Goal: Information Seeking & Learning: Learn about a topic

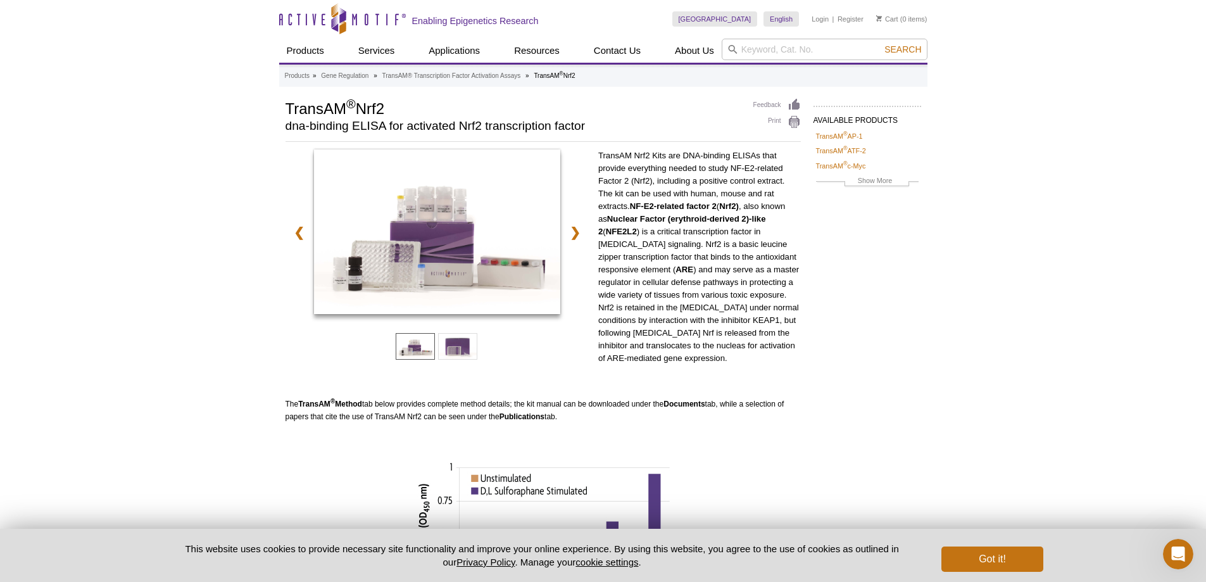
drag, startPoint x: 283, startPoint y: 100, endPoint x: 394, endPoint y: 98, distance: 110.8
click at [394, 98] on div "AVAILABLE PRODUCTS TransAM ® AP-1 TransAM ® ATF-2 TransAM ® c-Myc TransAM ® C/E…" at bounding box center [603, 476] width 648 height 757
copy h1 "TransAM ® Nrf2"
click at [292, 118] on div "TransAM ® Nrf2 dna-binding ELISA for activated Nrf2 transcription factor" at bounding box center [512, 118] width 455 height 40
drag, startPoint x: 286, startPoint y: 108, endPoint x: 594, endPoint y: 135, distance: 308.8
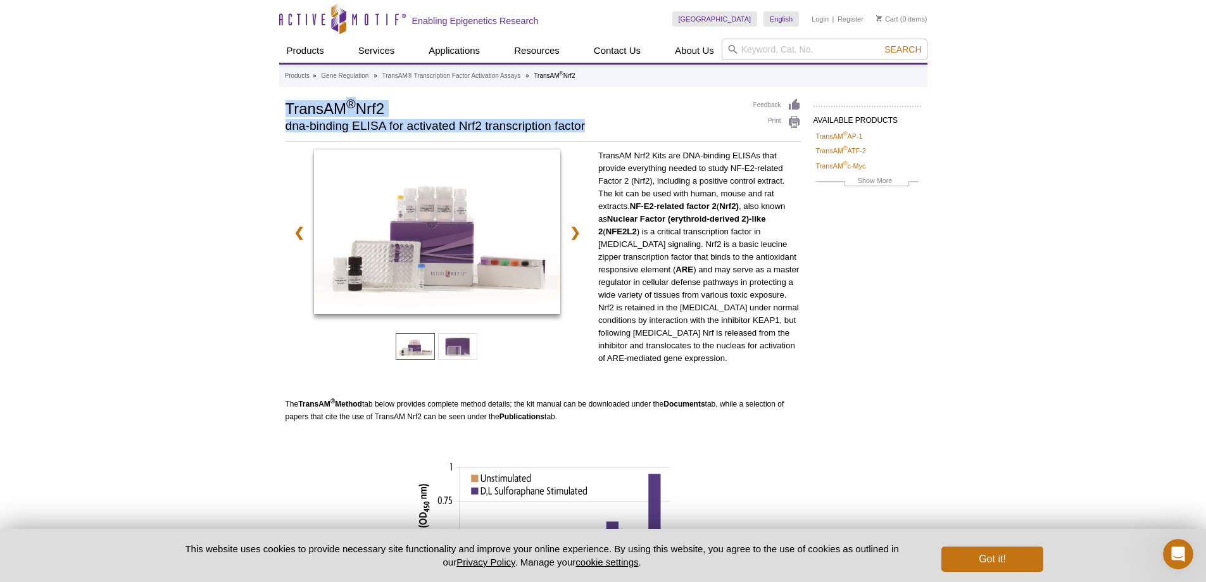
click at [594, 135] on div "TransAM ® Nrf2 dna-binding ELISA for activated Nrf2 transcription factor" at bounding box center [512, 118] width 455 height 40
copy div "TransAM ® Nrf2 dna-binding ELISA for activated Nrf2 transcription factor"
